Goal: Transaction & Acquisition: Subscribe to service/newsletter

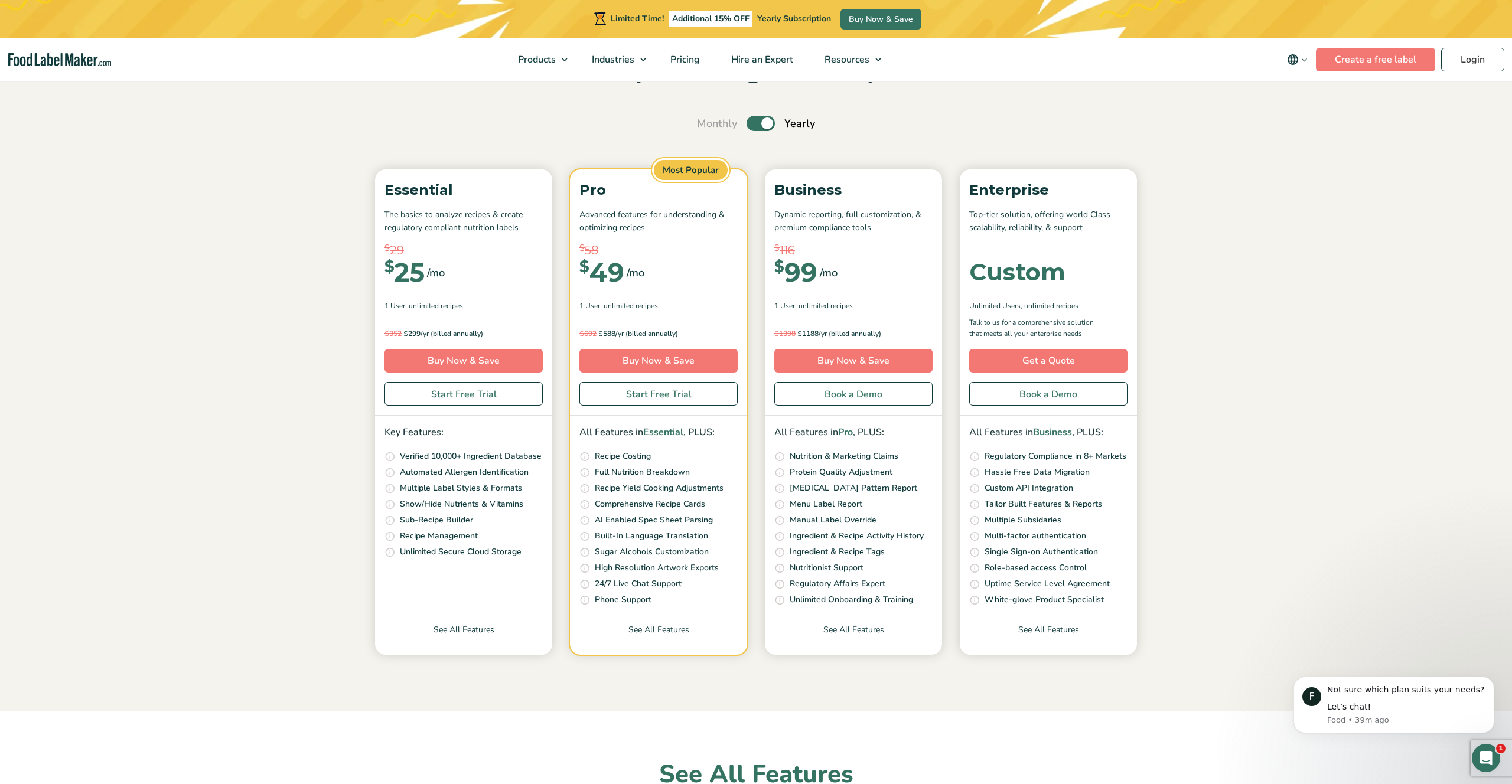
click at [1191, 343] on section "Simple Pricing For Everyone Monthly Toggle Yearly (6 Month Free + 2 Free Nutrit…" at bounding box center [756, 355] width 1512 height 714
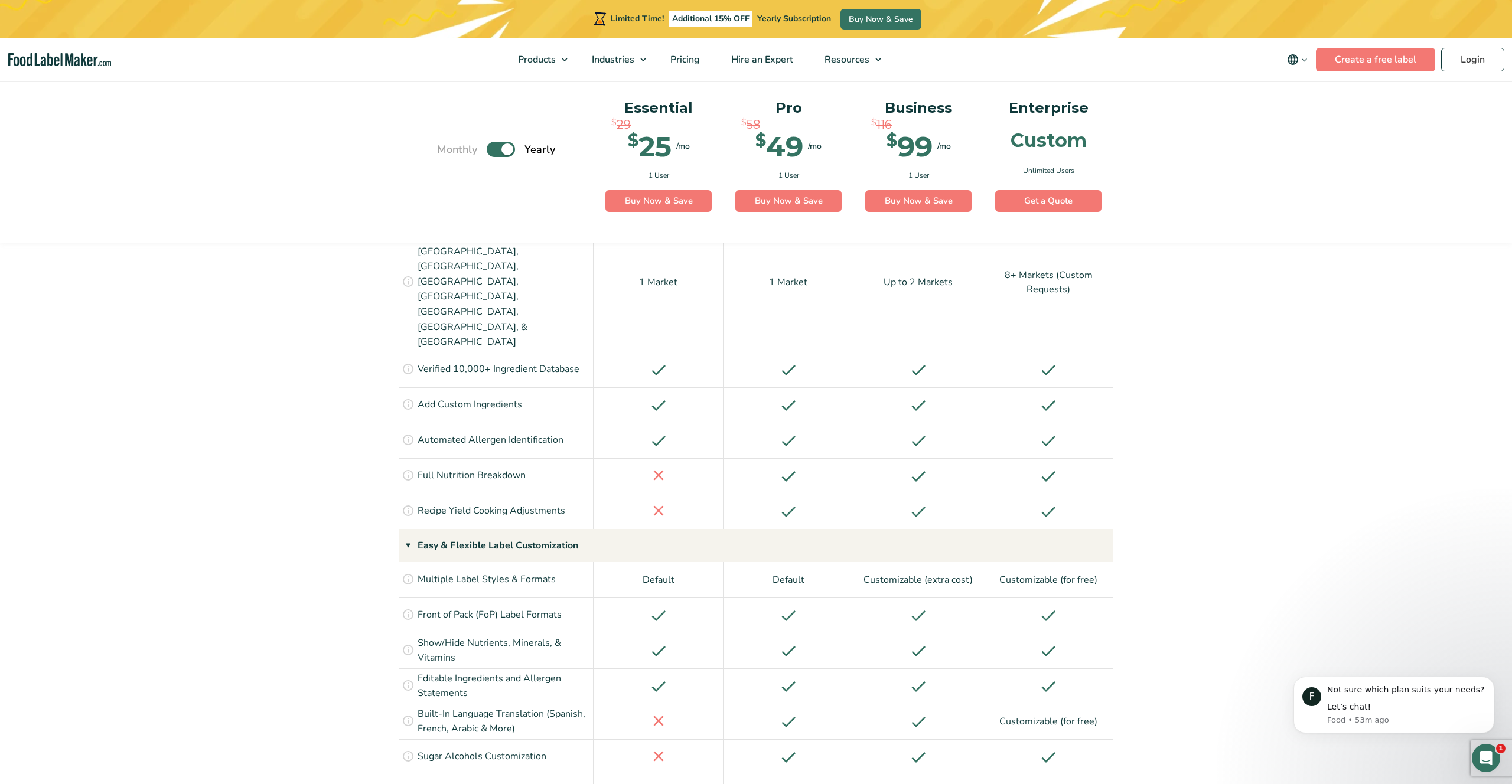
scroll to position [991, 0]
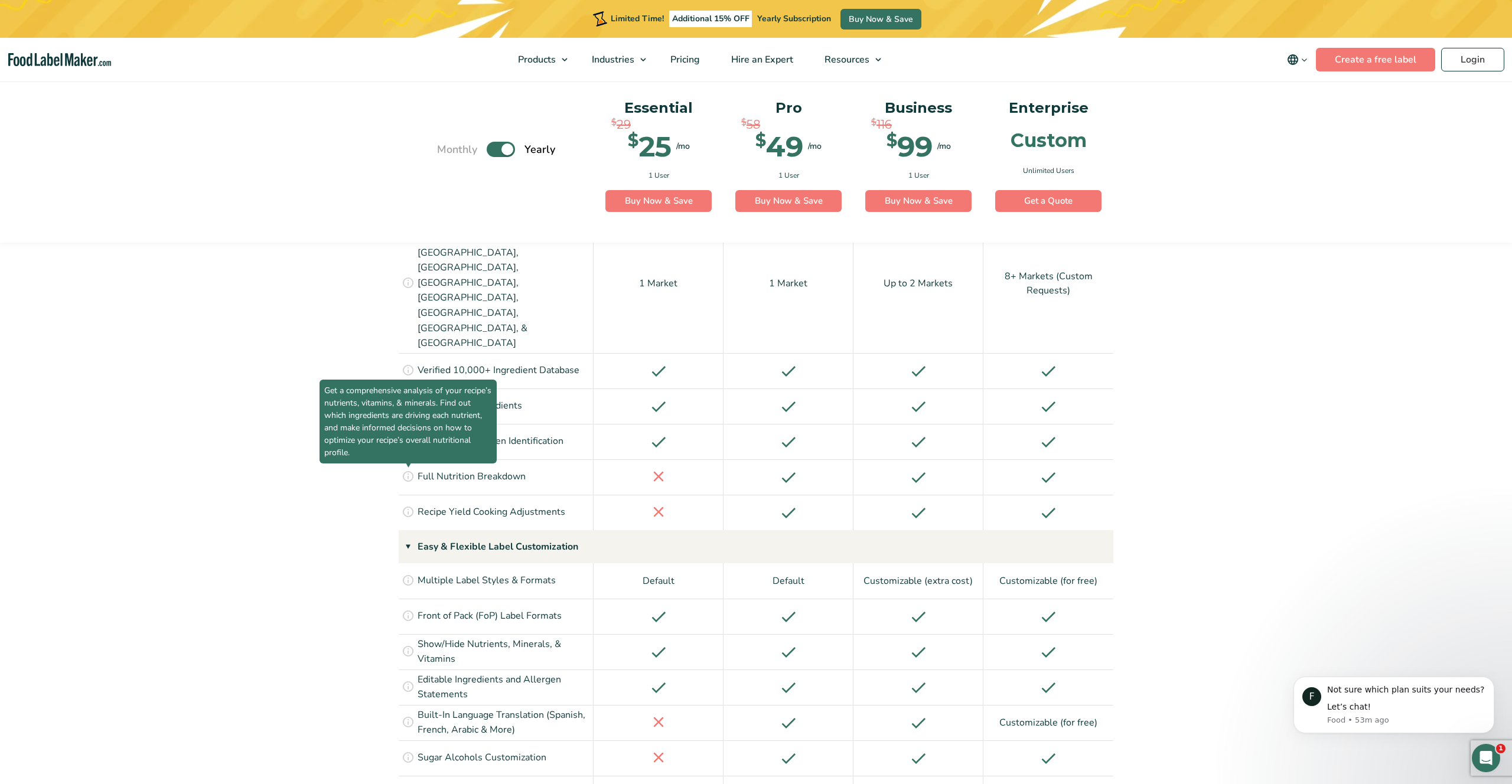
click at [410, 469] on icon at bounding box center [408, 476] width 13 height 13
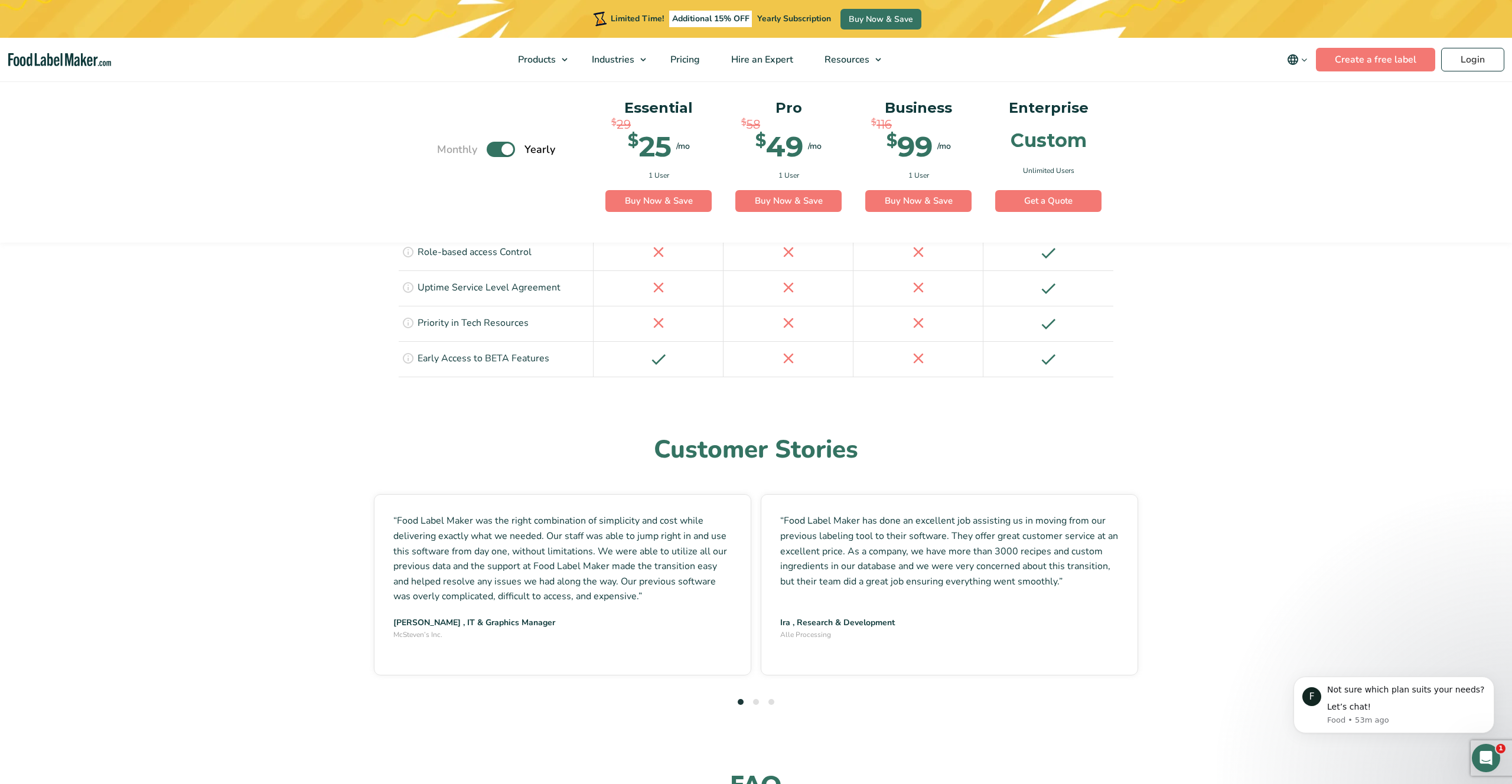
scroll to position [2837, 0]
click at [755, 694] on li "2" at bounding box center [756, 702] width 6 height 16
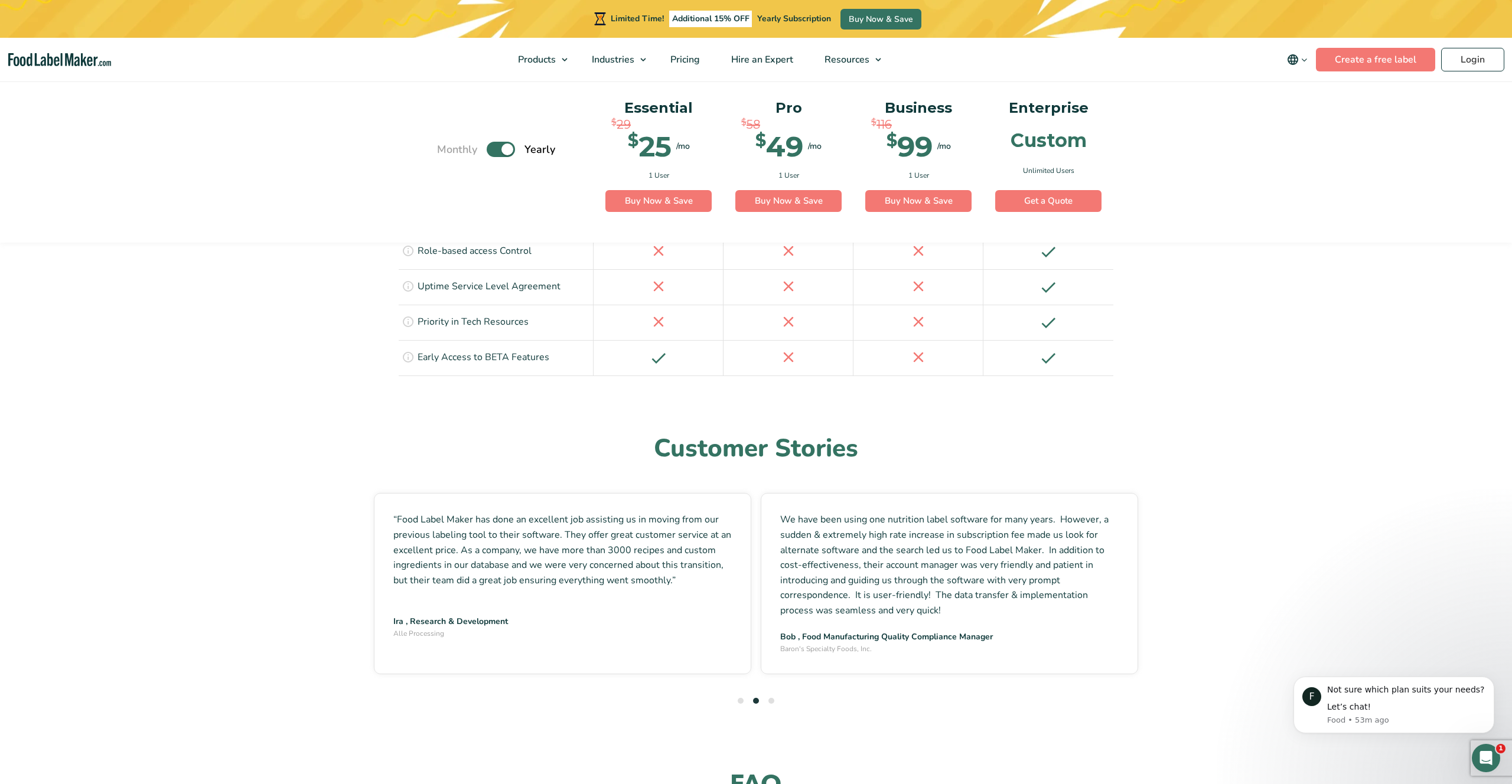
click at [771, 698] on button "3" at bounding box center [771, 701] width 6 height 6
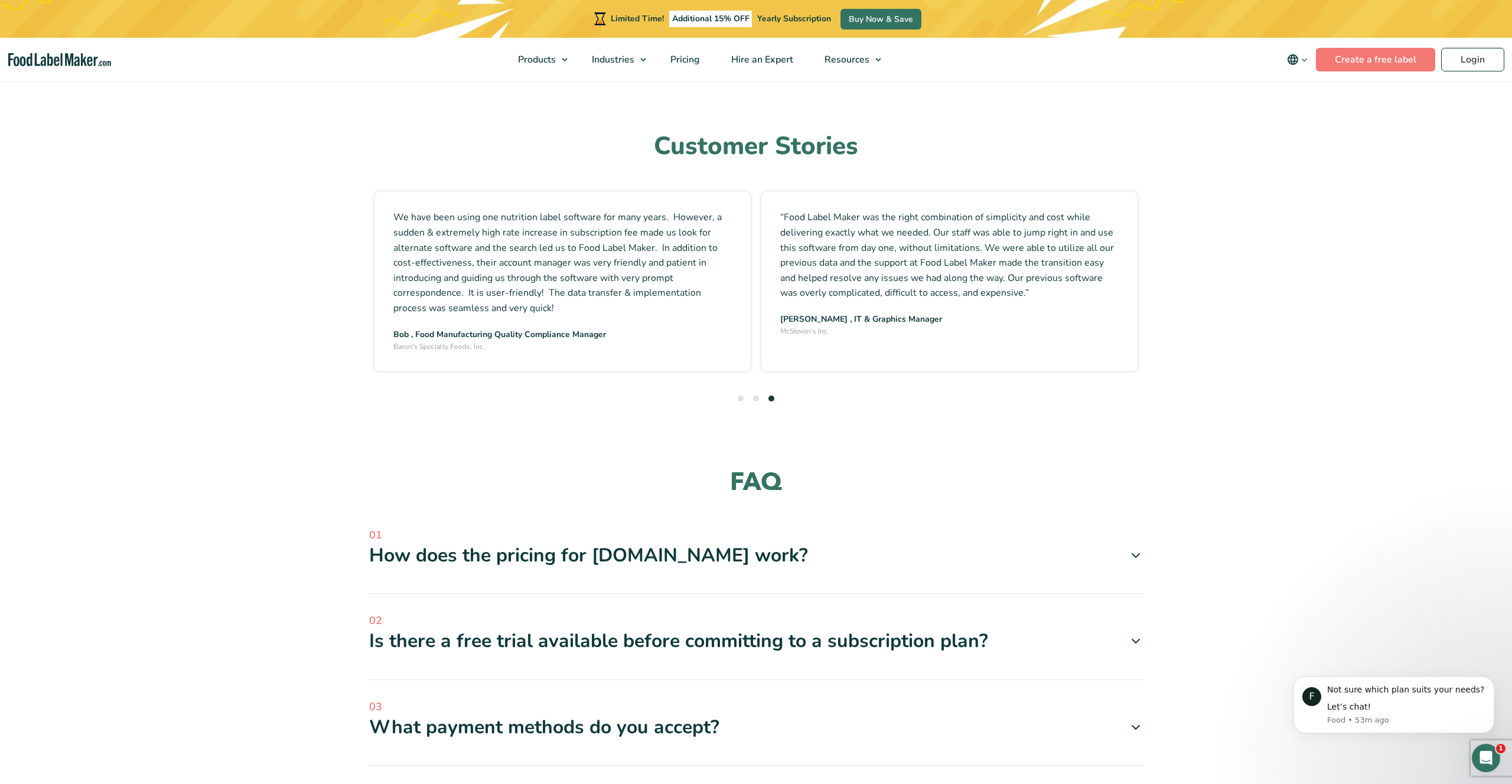
scroll to position [3140, 0]
click at [812, 543] on div "How does the pricing for FoodLabelMaker.com work?" at bounding box center [756, 555] width 773 height 25
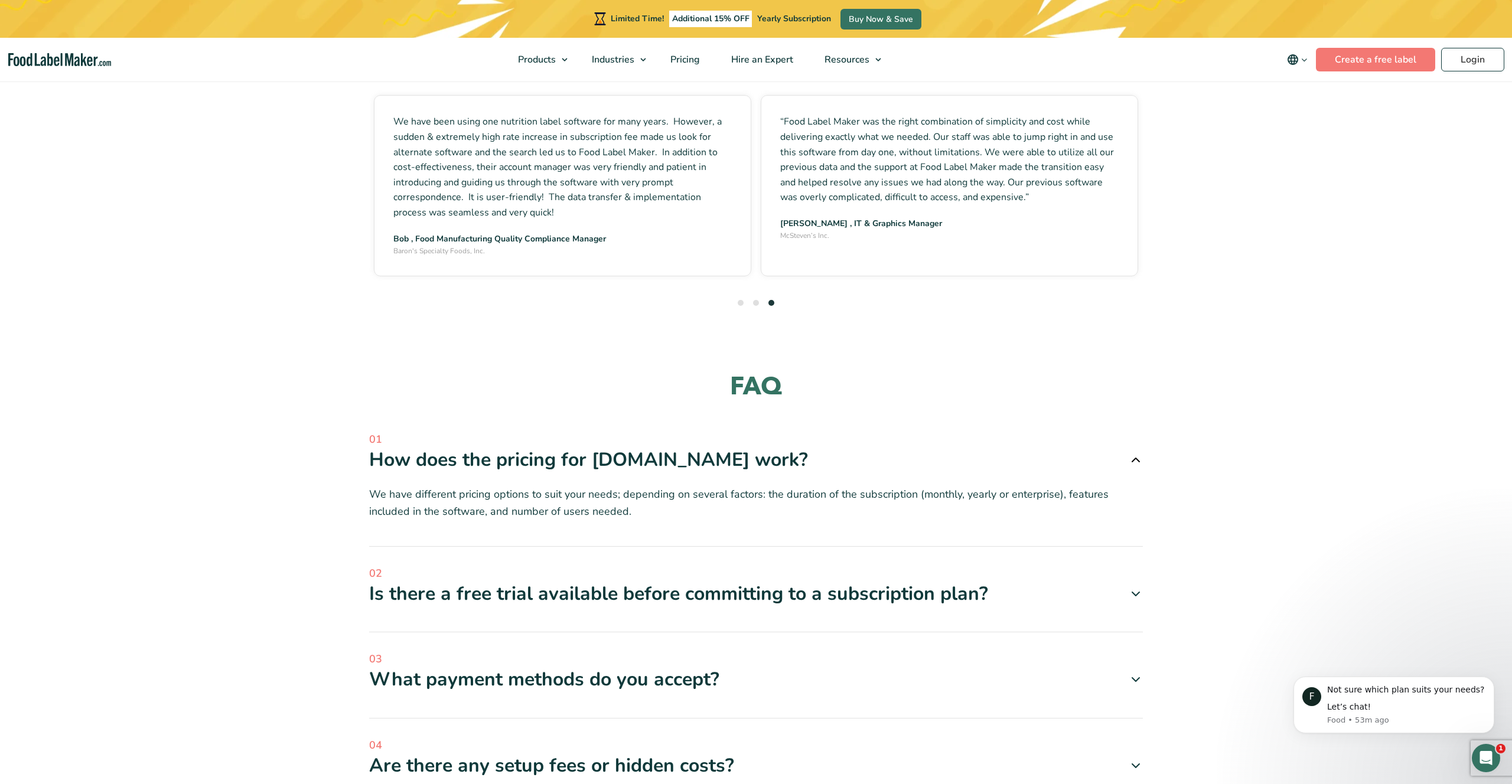
scroll to position [3237, 0]
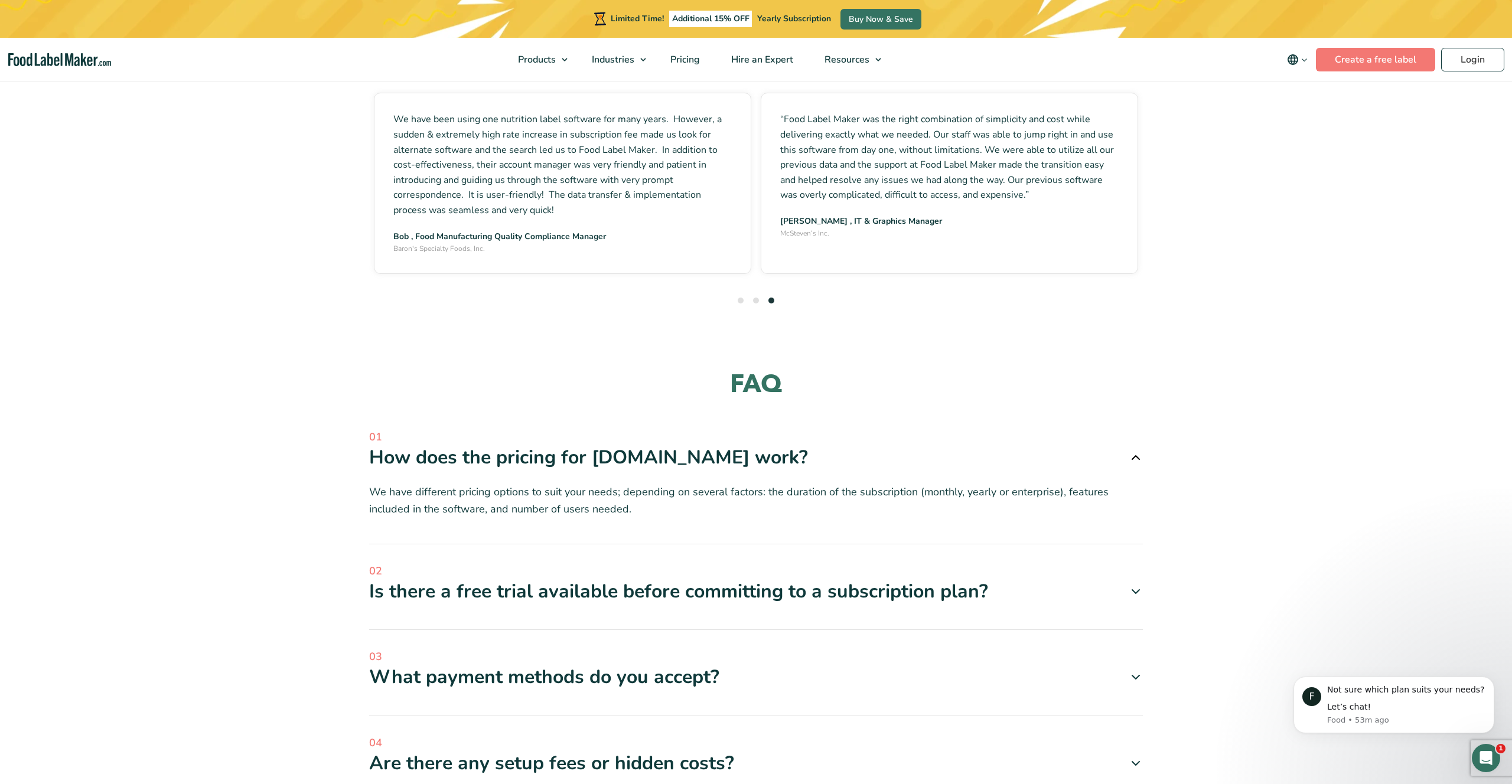
click at [776, 579] on div "Is there a free trial available before committing to a subscription plan?" at bounding box center [756, 592] width 773 height 25
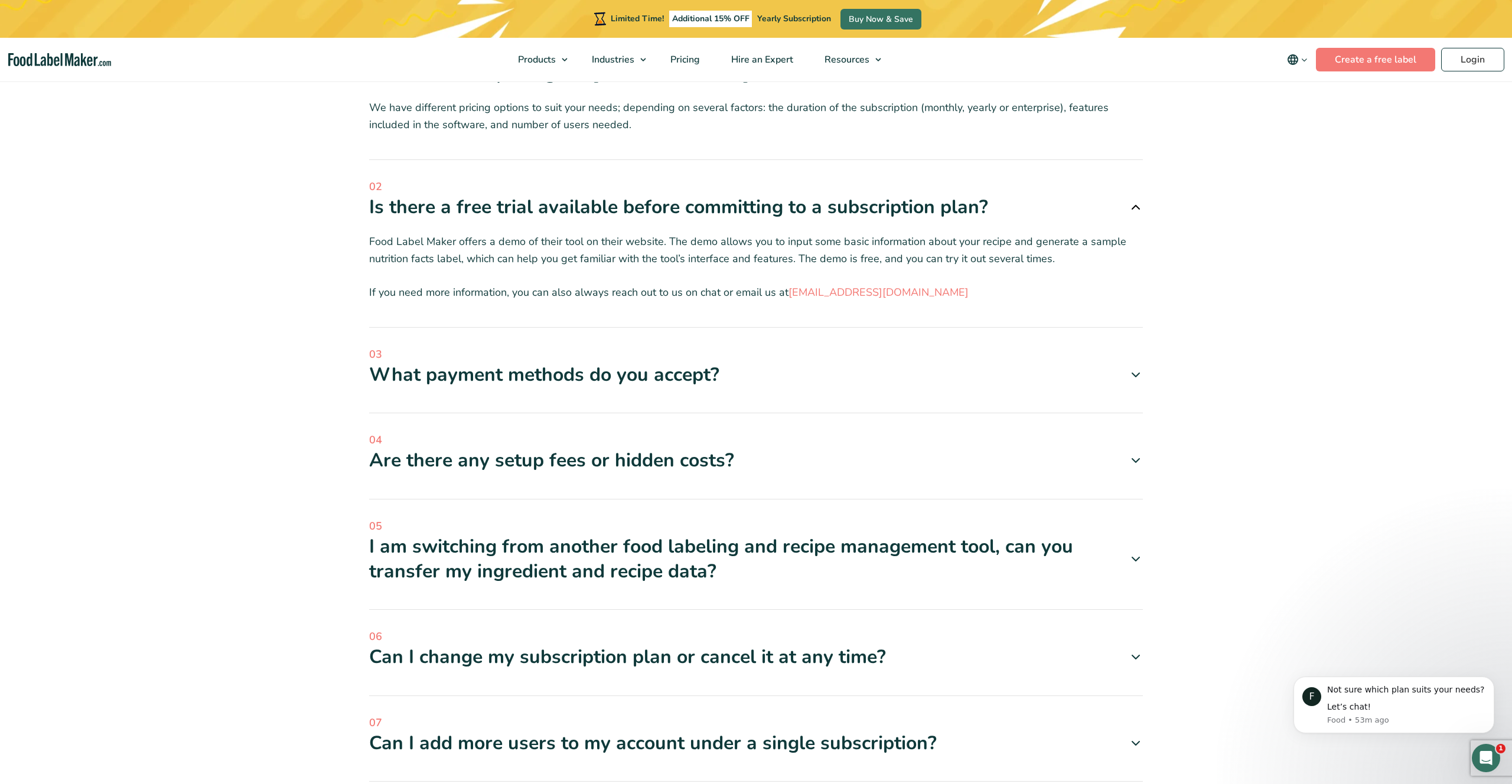
scroll to position [3628, 0]
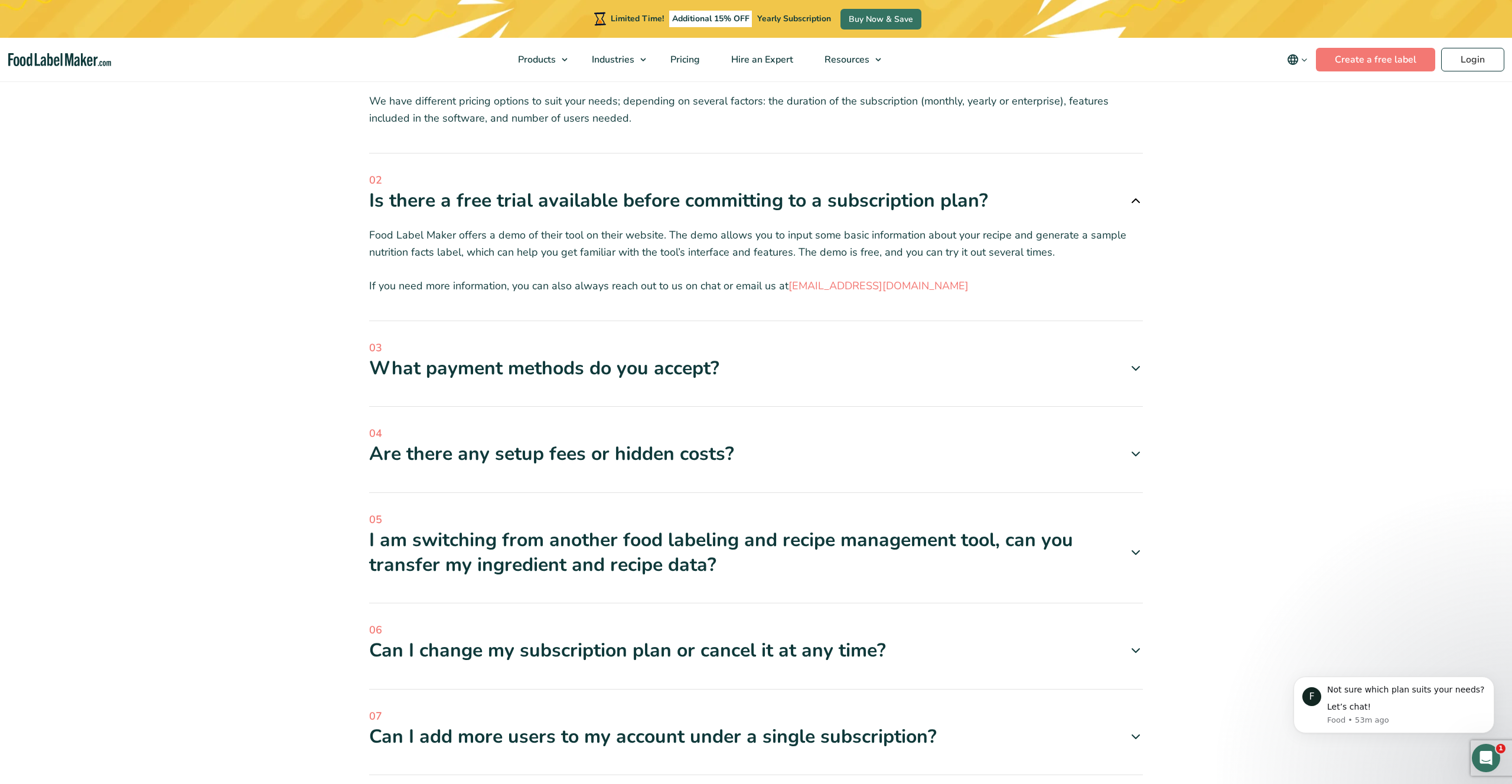
click at [898, 528] on div "I am switching from another food labeling and recipe management tool, can you t…" at bounding box center [756, 552] width 773 height 49
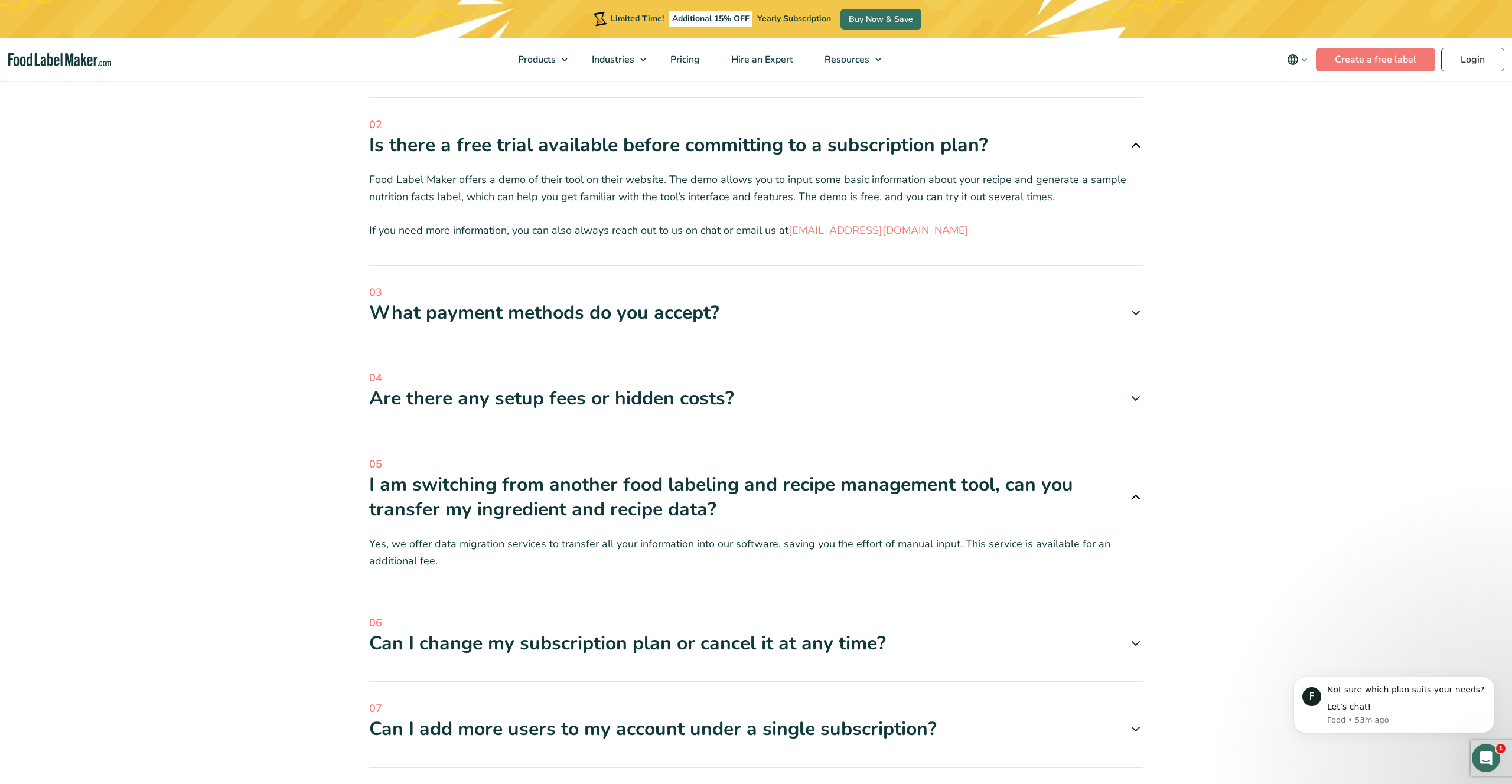
click at [746, 701] on div "07 Can I add more users to my account under a single subscription? Yes, absolut…" at bounding box center [756, 735] width 773 height 67
click at [744, 715] on div "Can I add more users to my account under a single subscription?" at bounding box center [756, 727] width 773 height 25
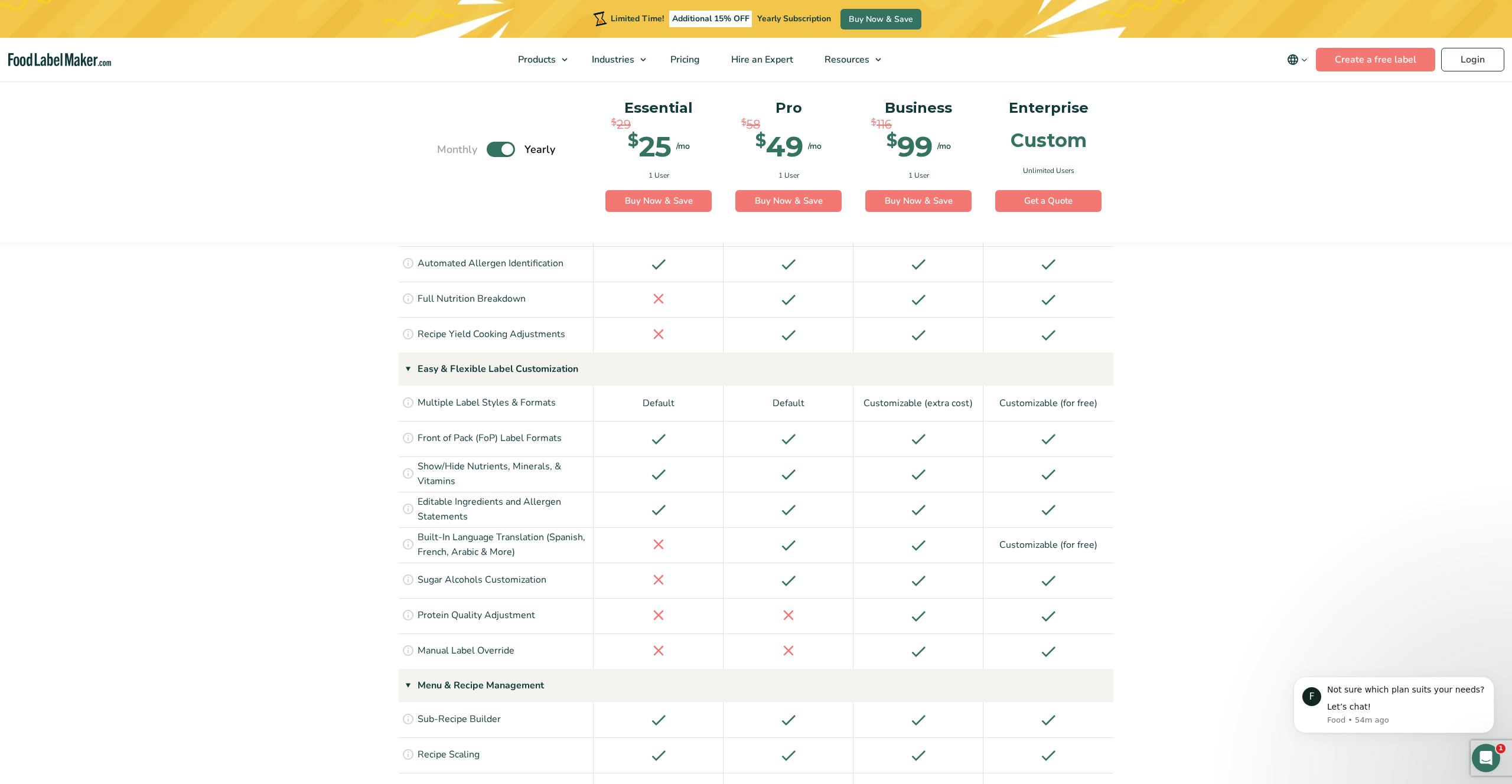
scroll to position [1124, 0]
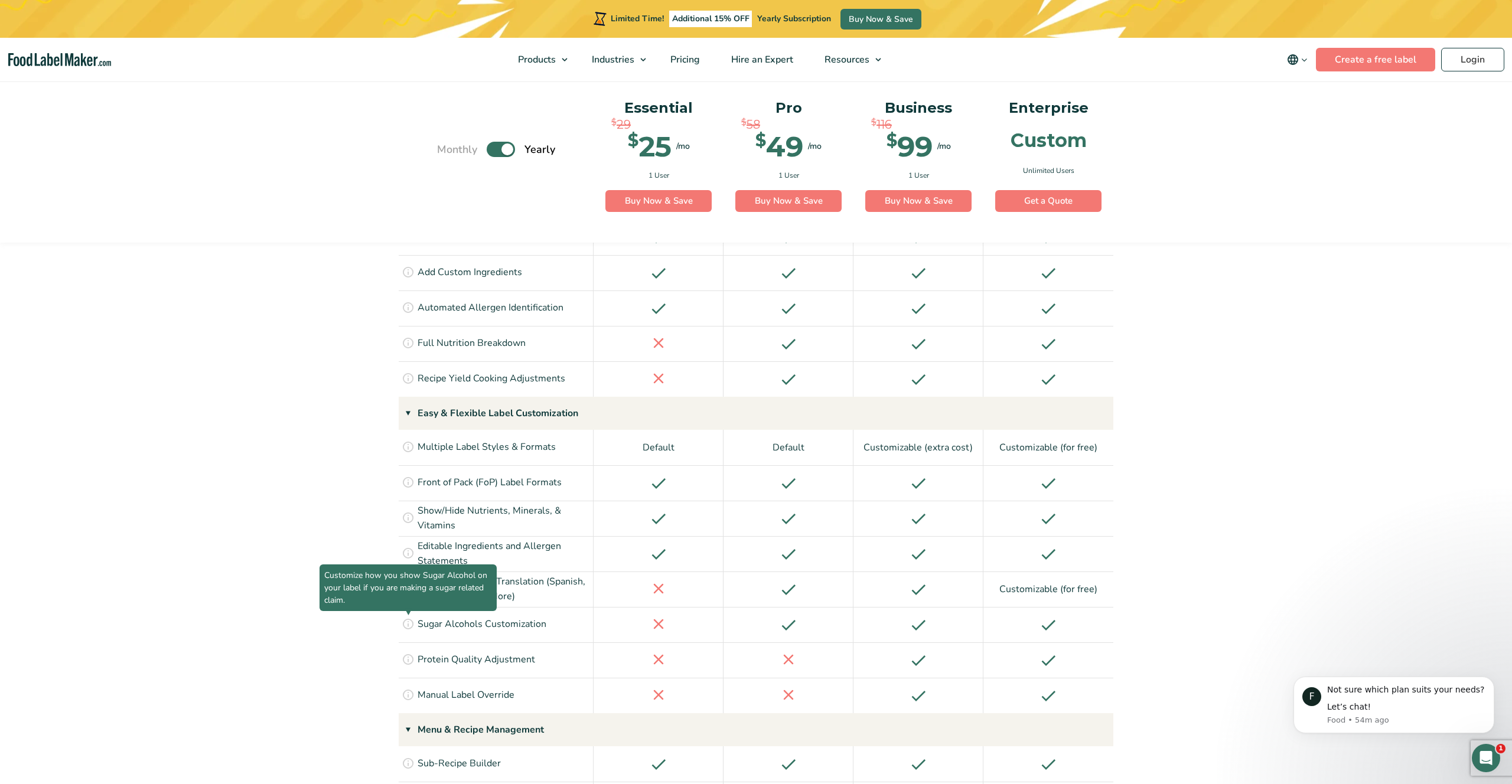
click at [405, 564] on span "Customize how you show Sugar Alcohol on your label if you are making a sugar re…" at bounding box center [408, 588] width 177 height 47
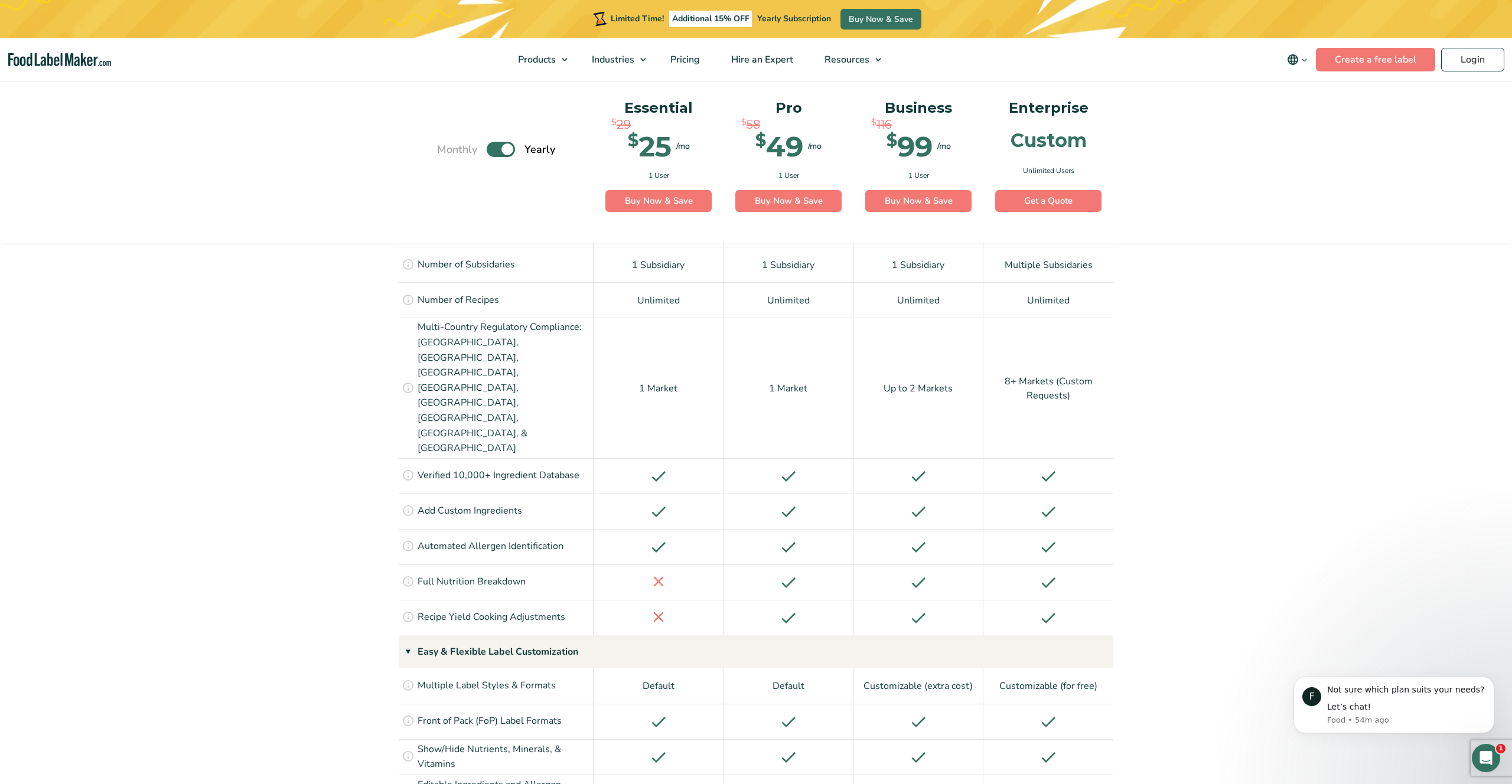
scroll to position [996, 0]
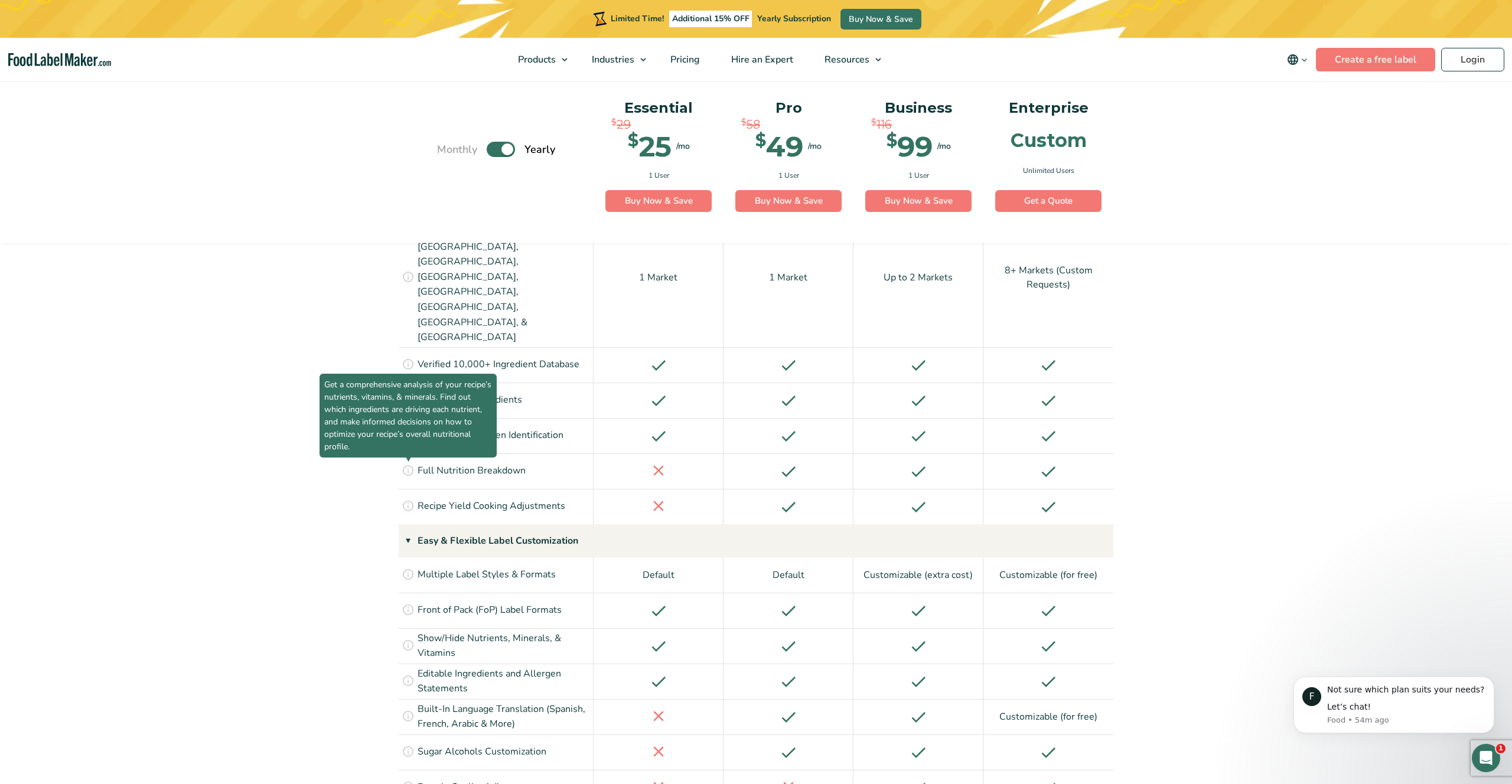
click at [406, 463] on icon at bounding box center [408, 470] width 13 height 13
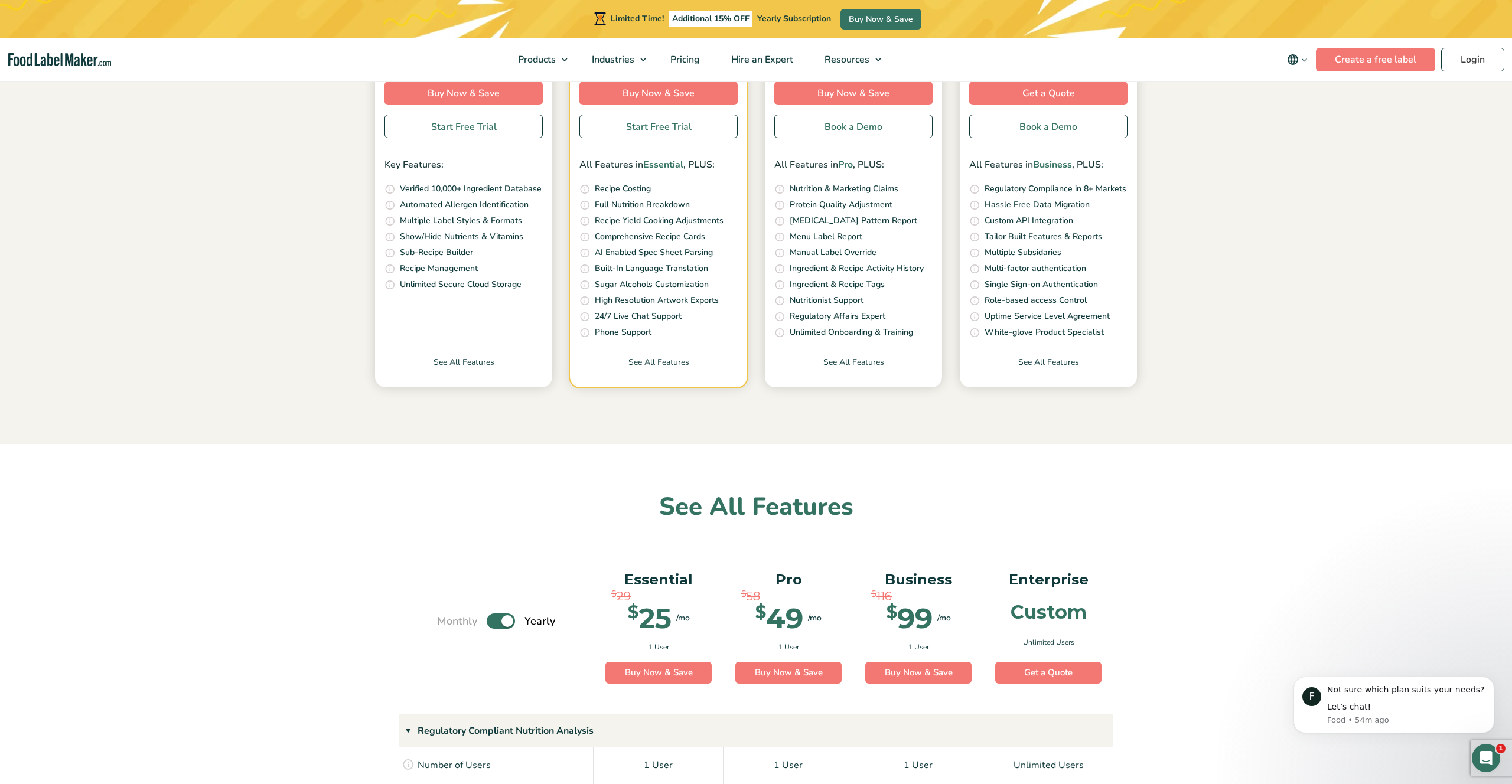
scroll to position [342, 0]
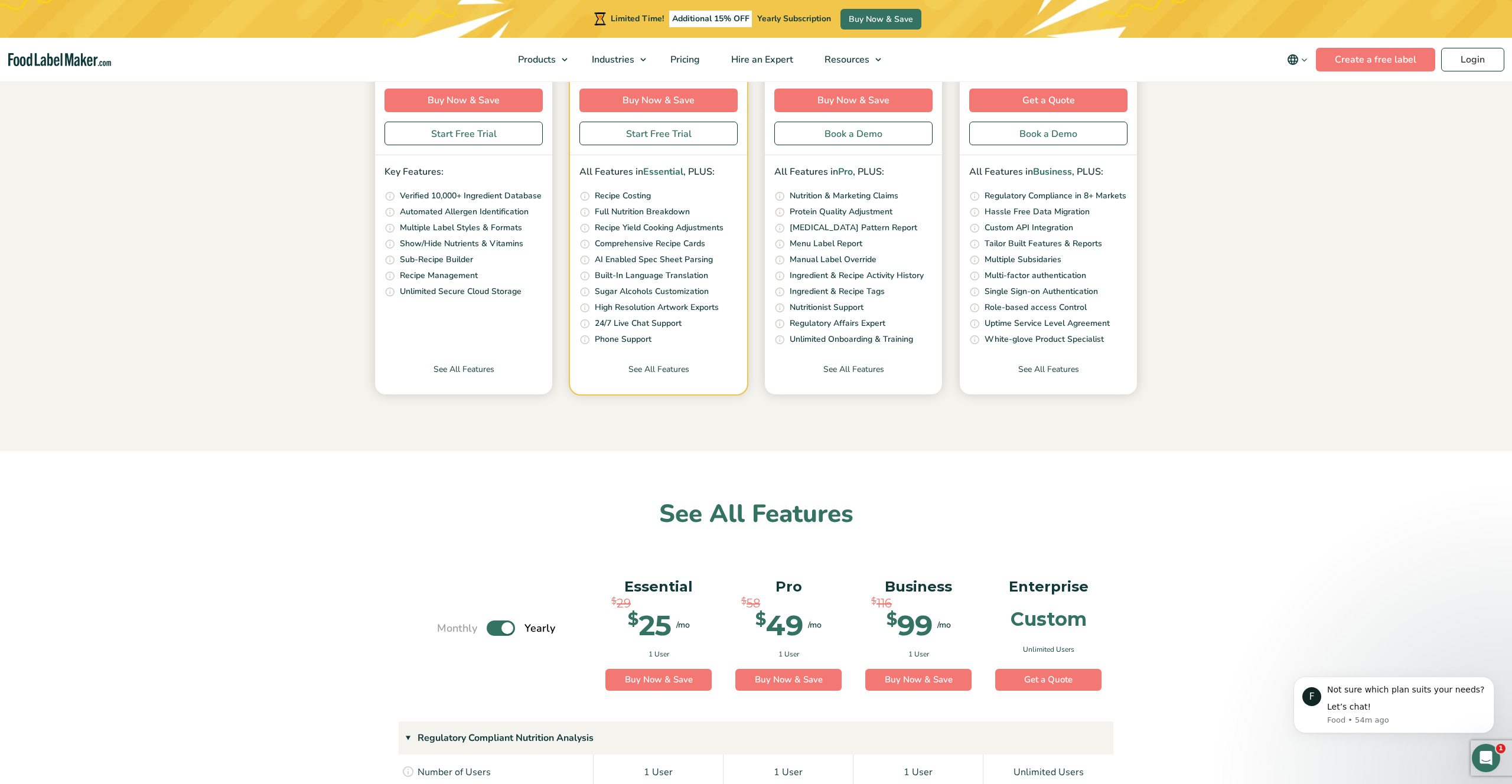
click at [453, 357] on div "Essential The basics to analyze recipes & create regulatory compliant nutrition…" at bounding box center [463, 151] width 177 height 485
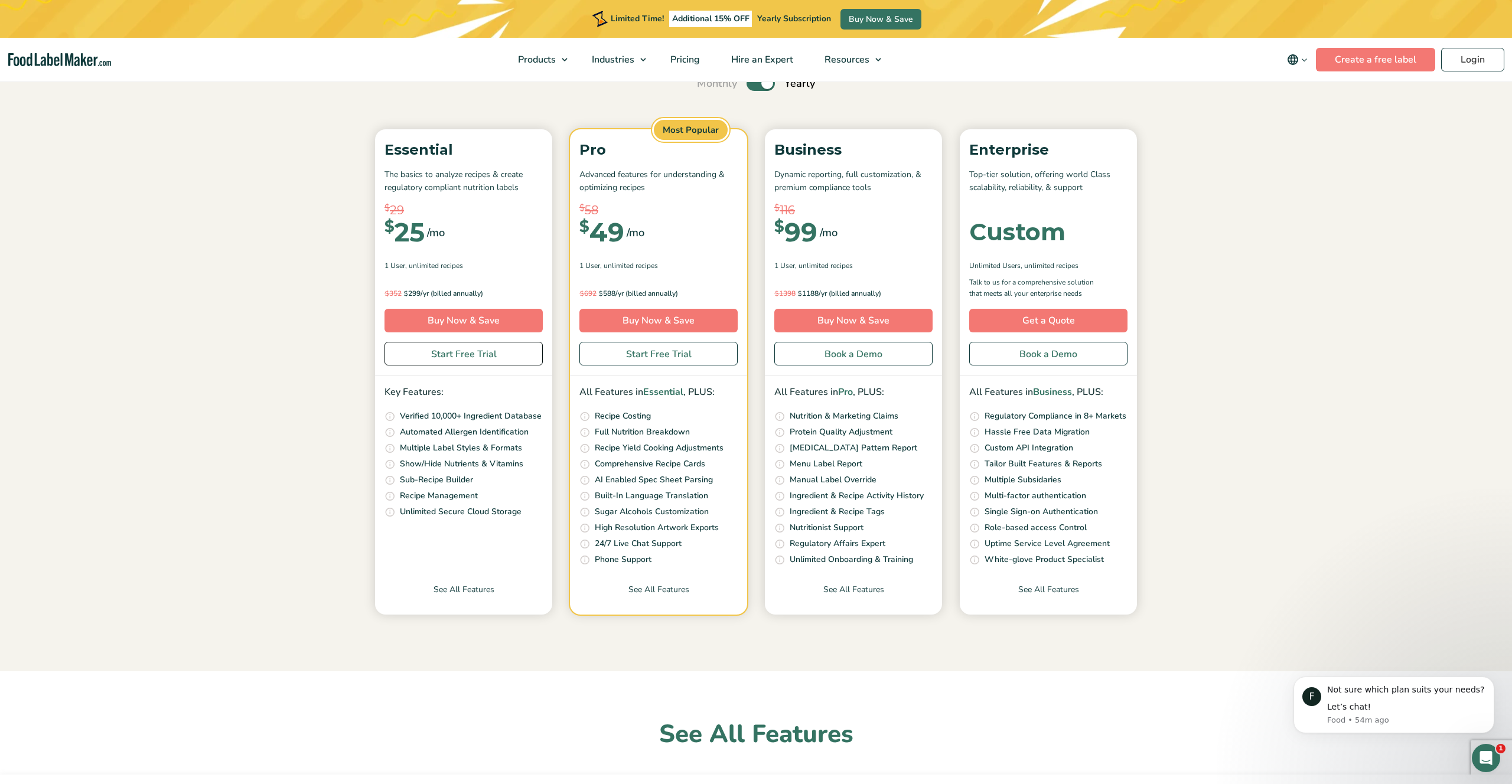
scroll to position [118, 0]
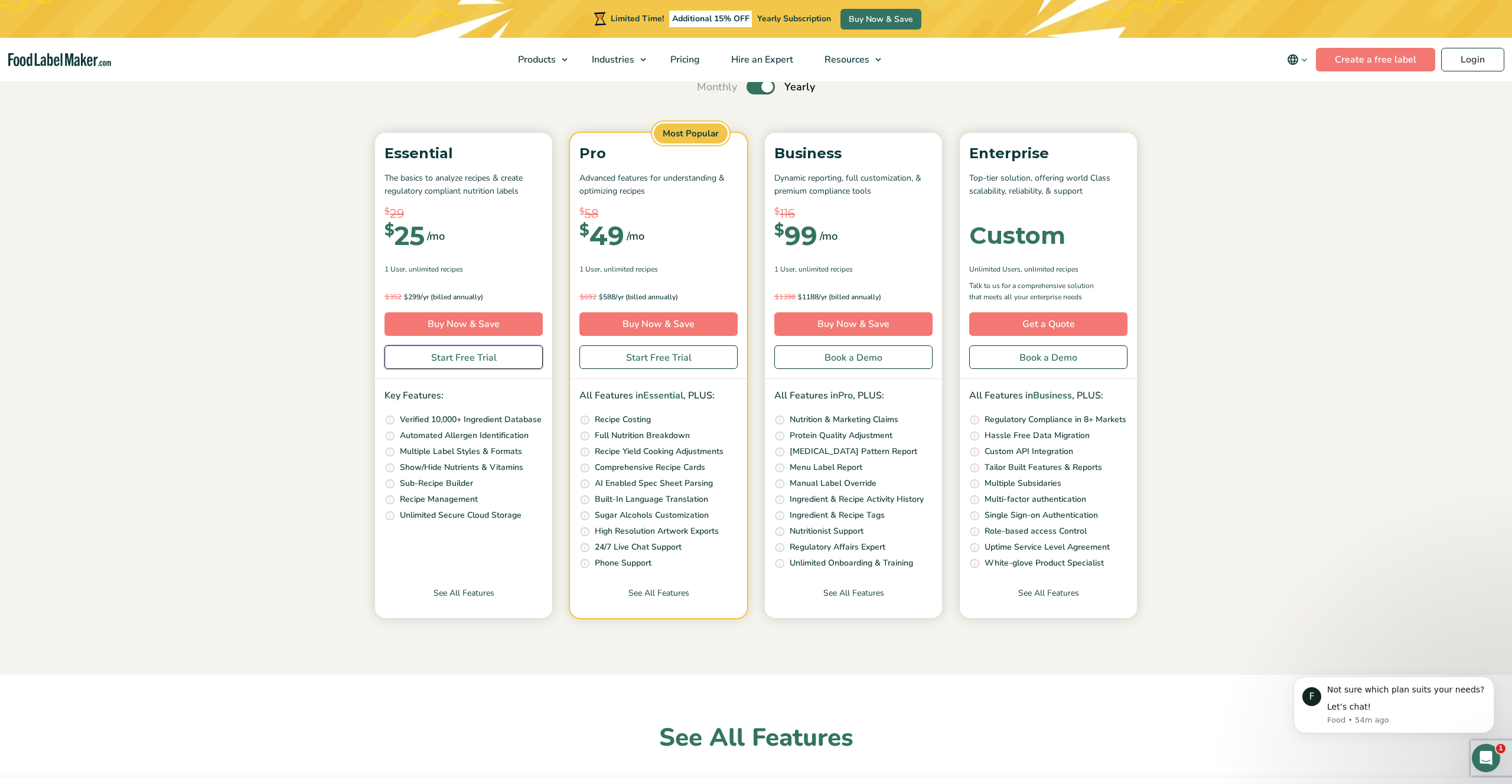
click at [468, 357] on link "Start Free Trial" at bounding box center [463, 357] width 158 height 24
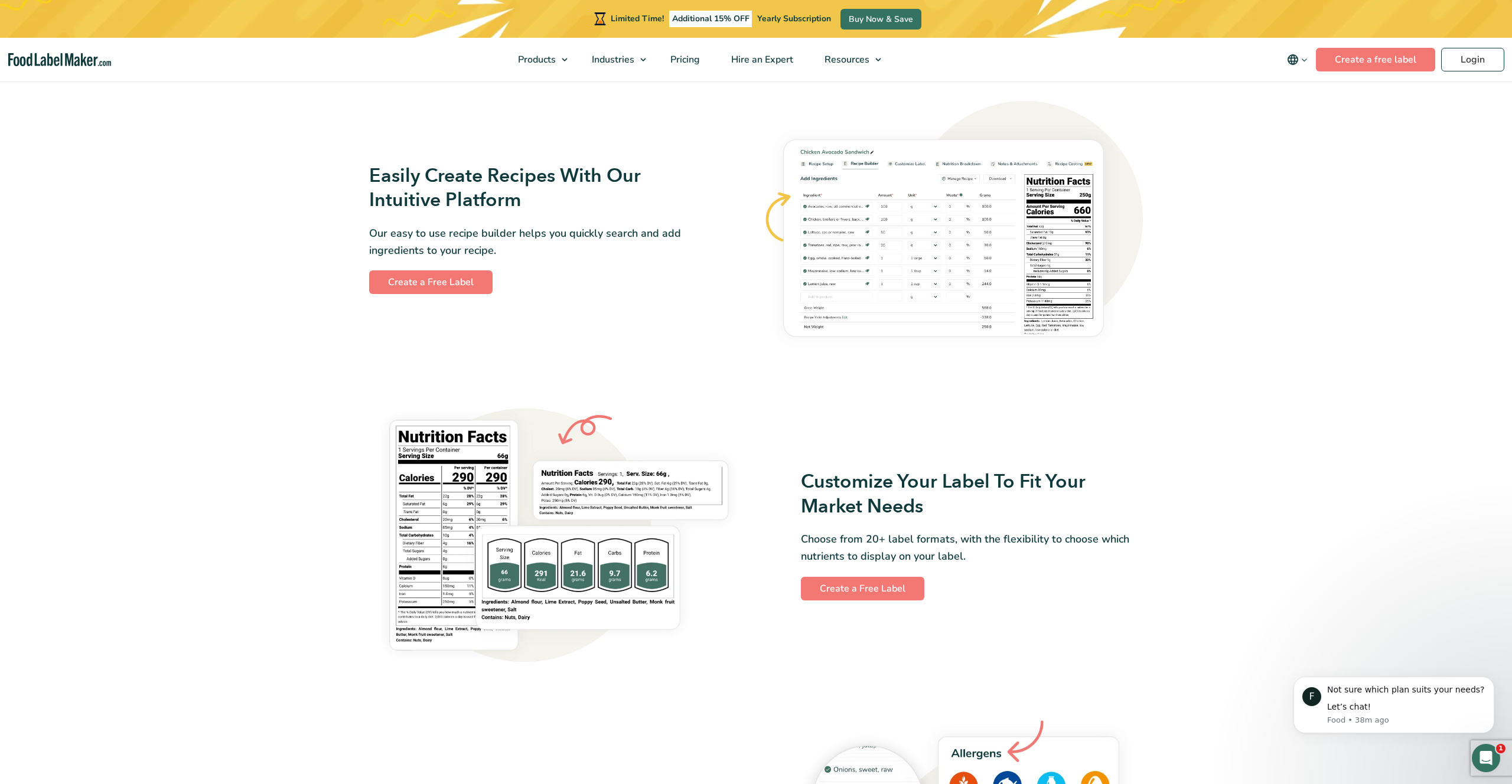
scroll to position [677, 0]
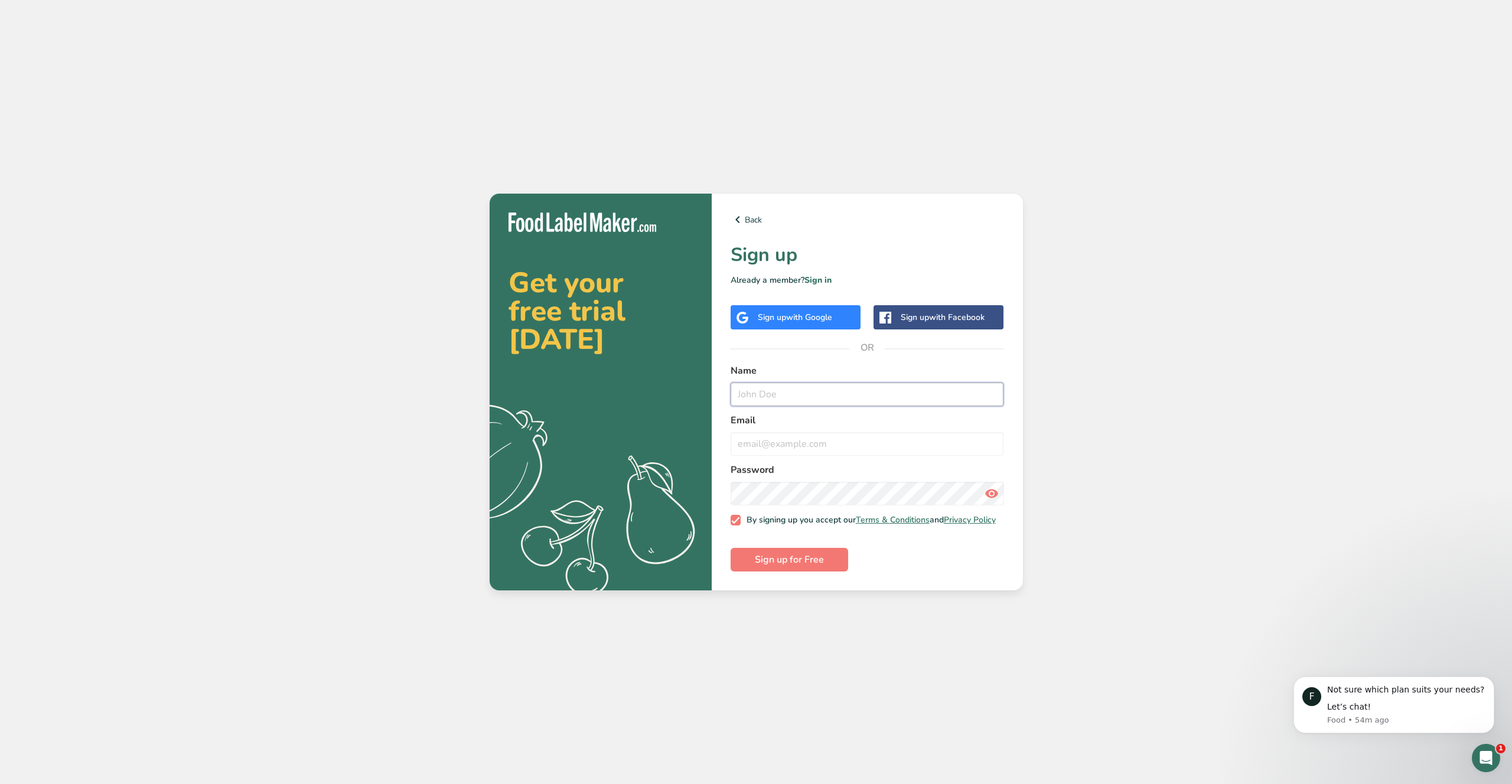
click at [818, 391] on input "text" at bounding box center [868, 395] width 273 height 24
click at [820, 391] on input "text" at bounding box center [868, 395] width 273 height 24
type input "puneet sikand"
type input "f"
type input "puneet@washingtonlamb.com"
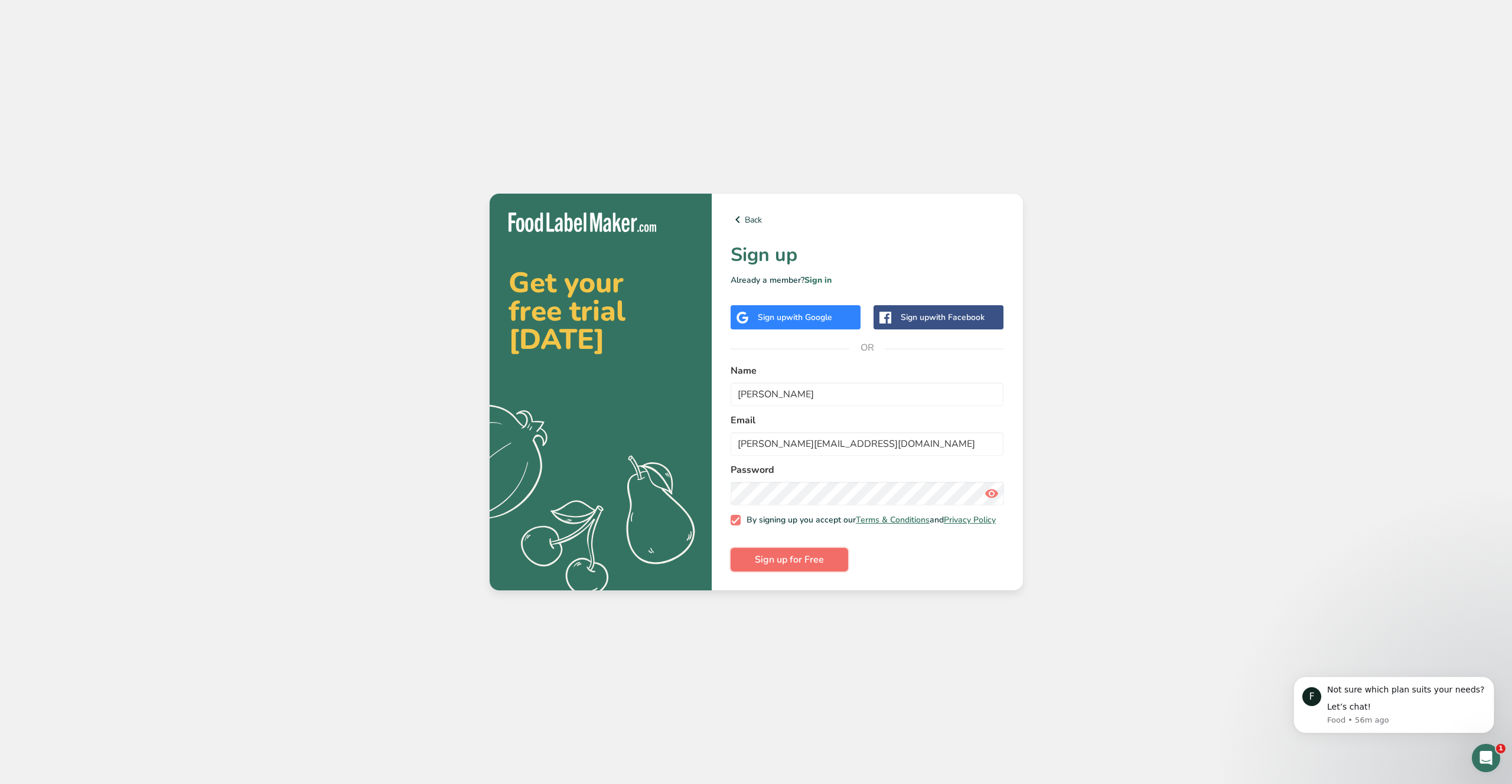
click at [770, 563] on span "Sign up for Free" at bounding box center [789, 560] width 69 height 14
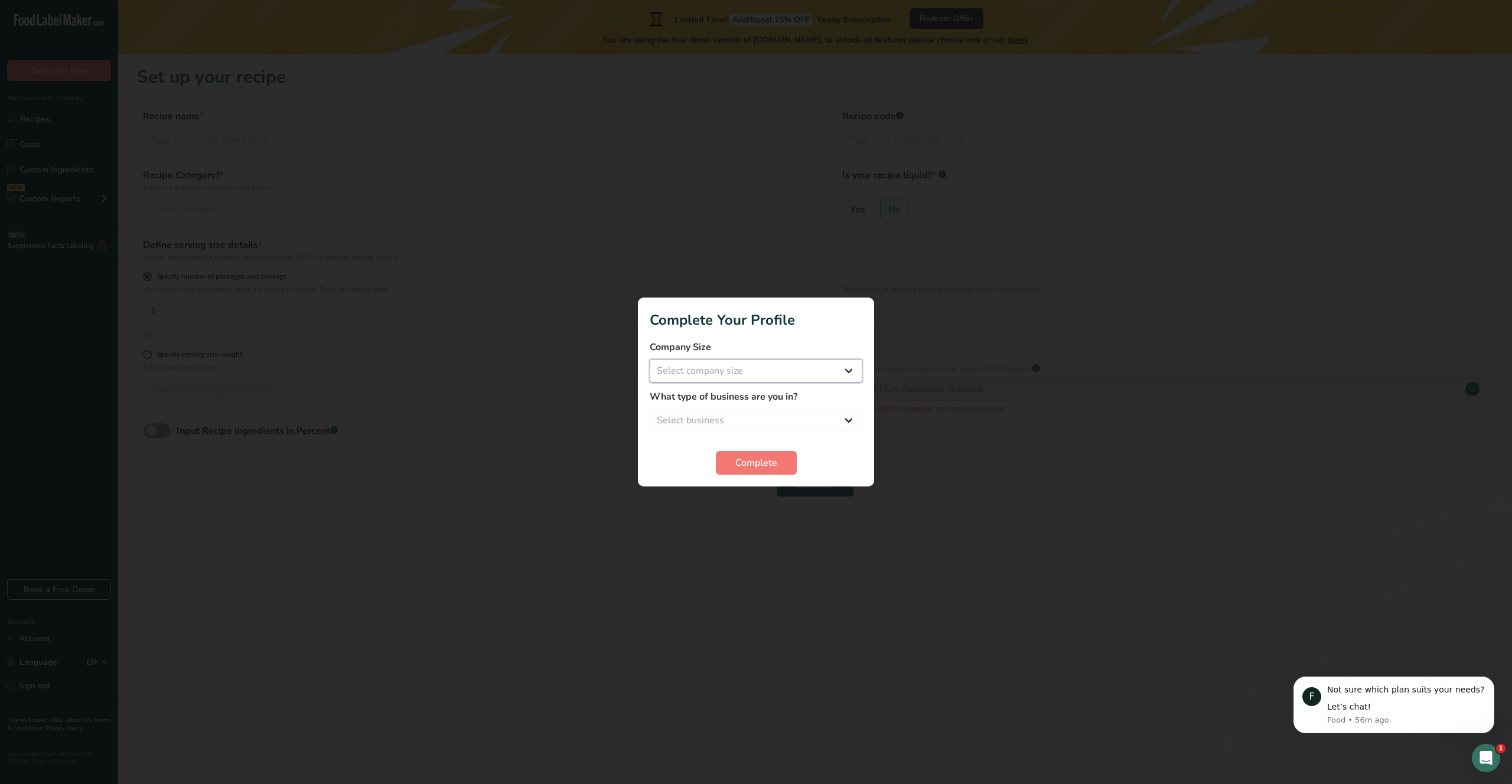
click at [841, 369] on select "Select company size Fewer than 10 Employees 10 to 50 Employees 51 to 500 Employ…" at bounding box center [756, 371] width 212 height 24
select select "2"
click at [650, 359] on select "Select company size Fewer than 10 Employees 10 to 50 Employees 51 to 500 Employ…" at bounding box center [756, 371] width 212 height 24
click at [722, 430] on select "Select business Packaged Food Manufacturer Restaurant & Cafe Bakery Meal Plans …" at bounding box center [756, 421] width 212 height 24
select select "1"
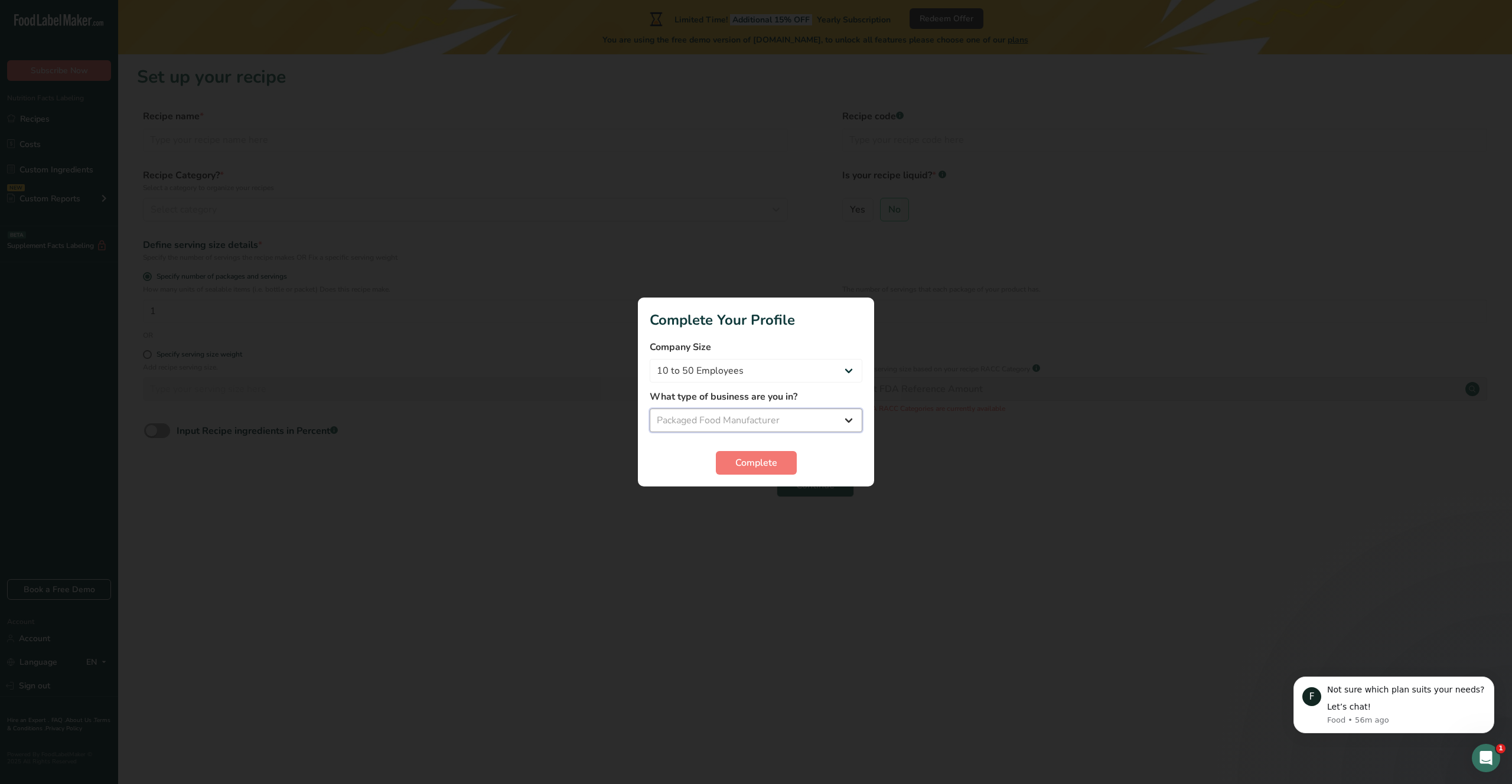
click at [650, 409] on select "Select business Packaged Food Manufacturer Restaurant & Cafe Bakery Meal Plans …" at bounding box center [756, 421] width 212 height 24
click at [754, 467] on span "Complete" at bounding box center [756, 463] width 42 height 14
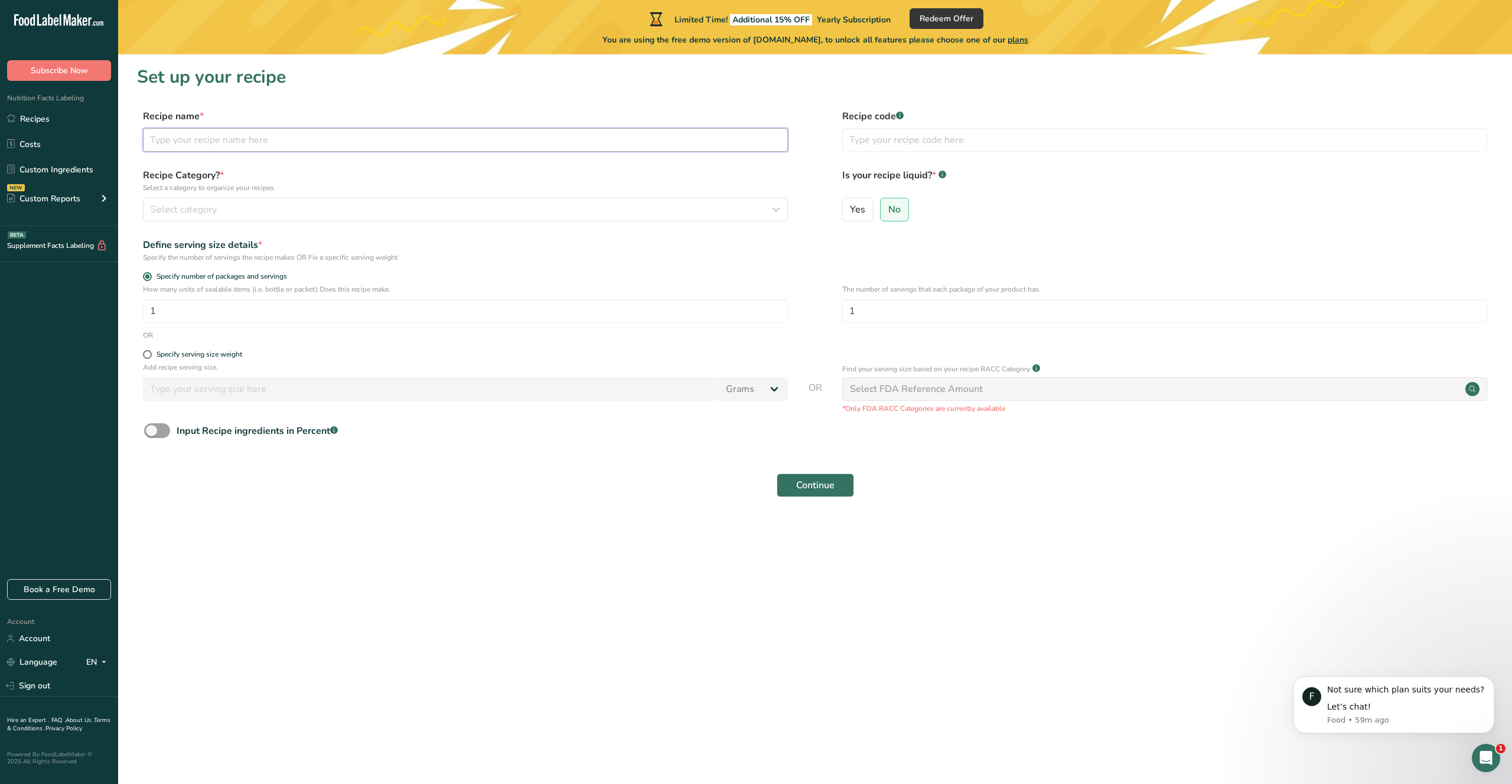
click at [459, 144] on input "text" at bounding box center [466, 140] width 645 height 24
click at [1184, 398] on div "Select FDA Reference Amount" at bounding box center [1165, 389] width 645 height 24
